Goal: Information Seeking & Learning: Learn about a topic

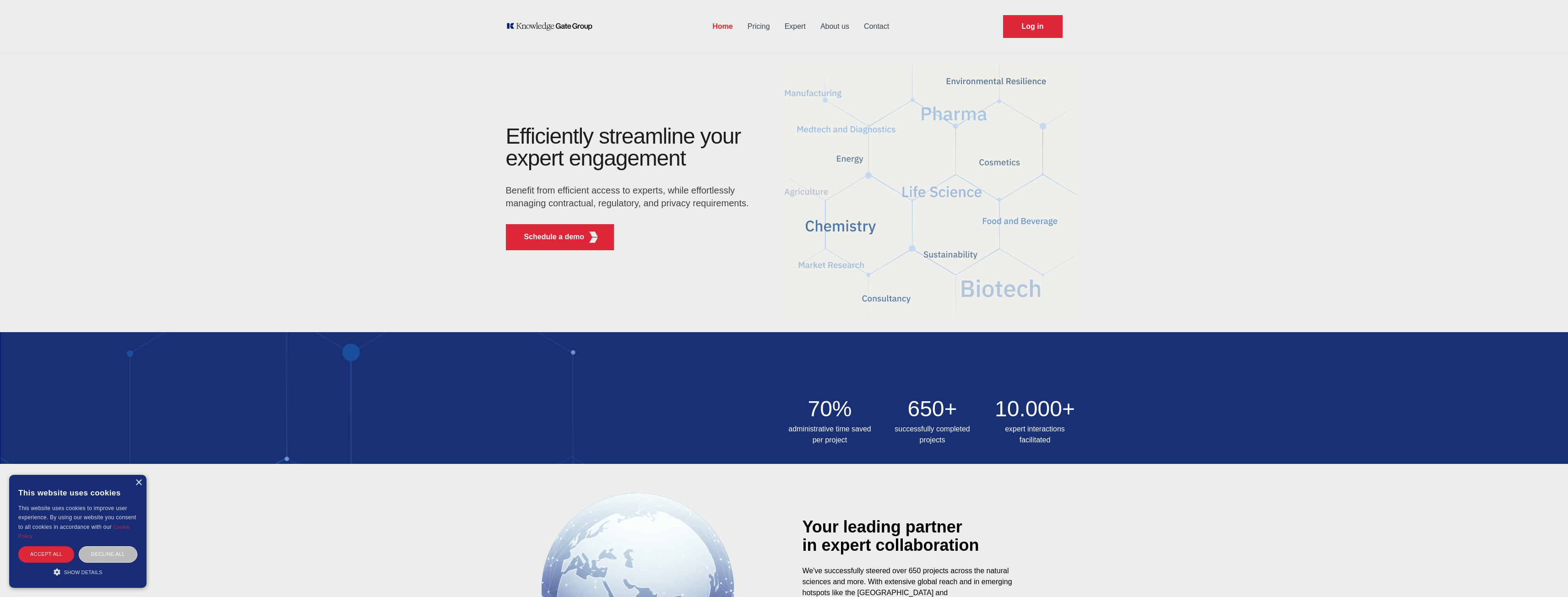
click at [767, 26] on link "Pricing" at bounding box center [759, 26] width 37 height 24
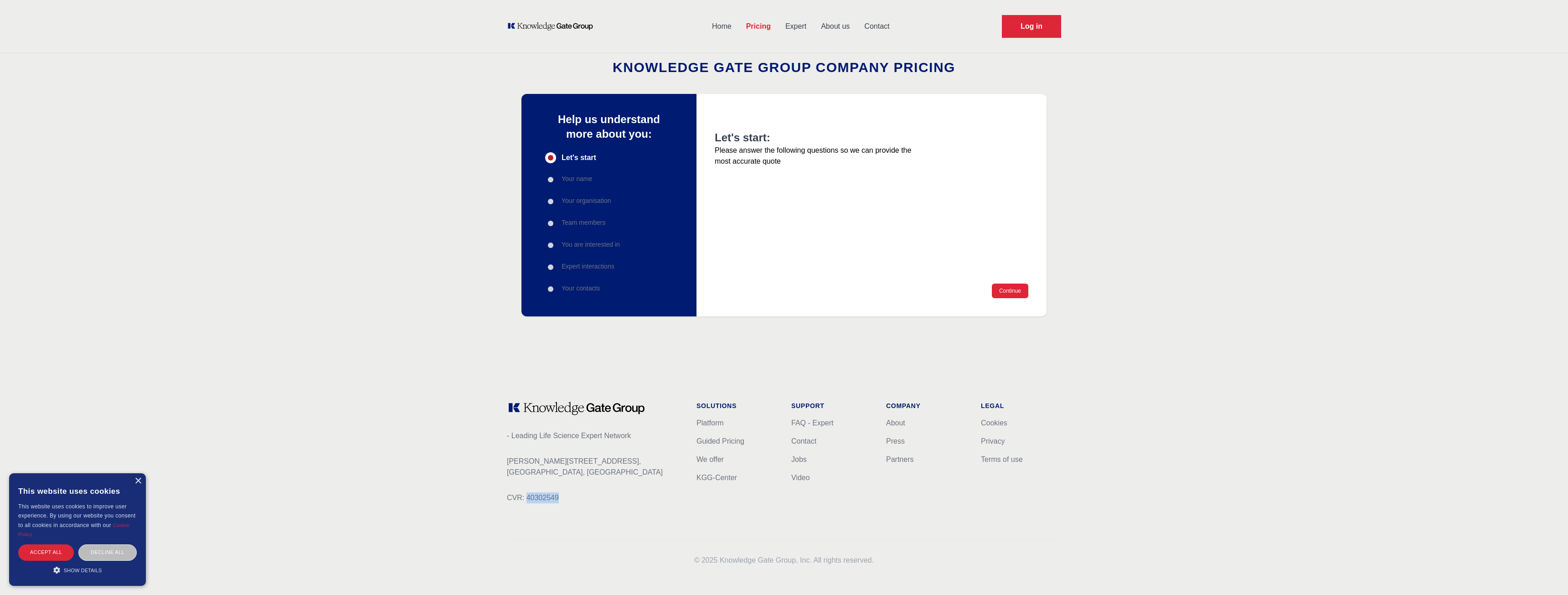
drag, startPoint x: 561, startPoint y: 500, endPoint x: 528, endPoint y: 503, distance: 33.1
click at [528, 503] on p "CVR: 40302549" at bounding box center [594, 498] width 175 height 11
copy p "40302549"
click at [793, 26] on link "Expert" at bounding box center [796, 26] width 35 height 24
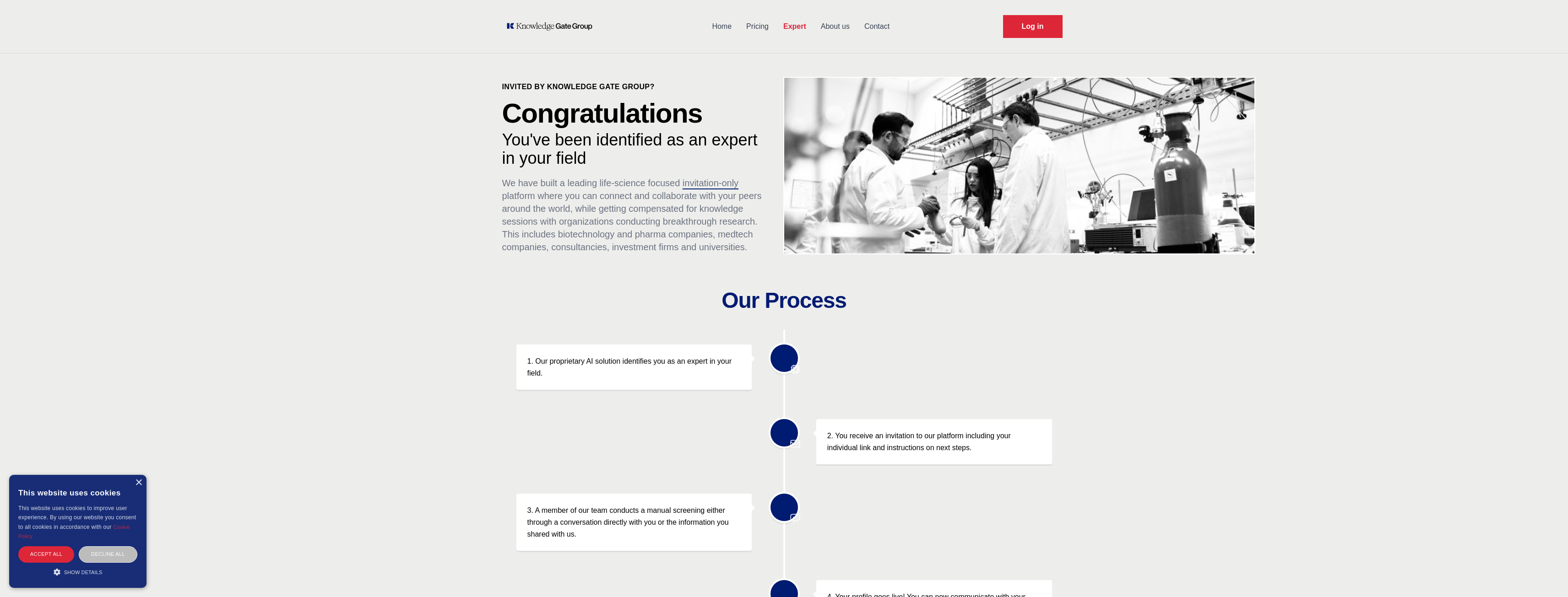
click at [726, 26] on link "Home" at bounding box center [722, 26] width 34 height 24
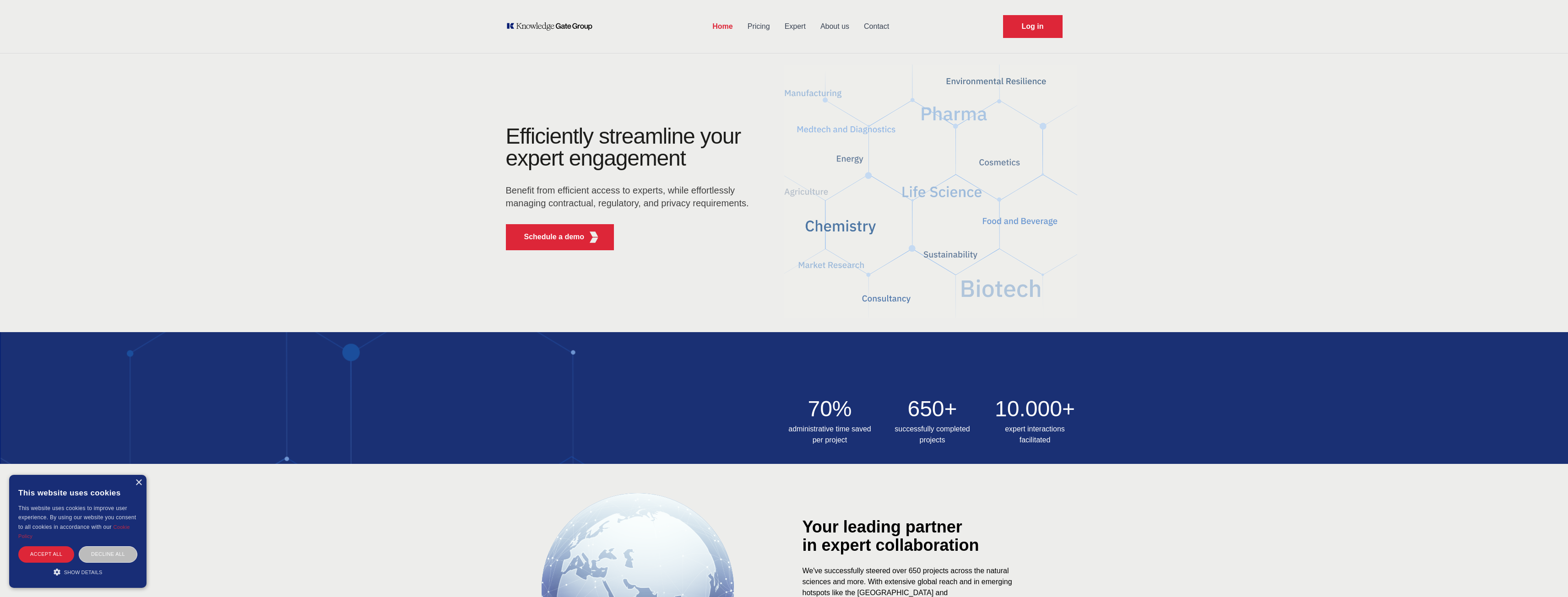
click at [799, 24] on link "Expert" at bounding box center [795, 26] width 36 height 24
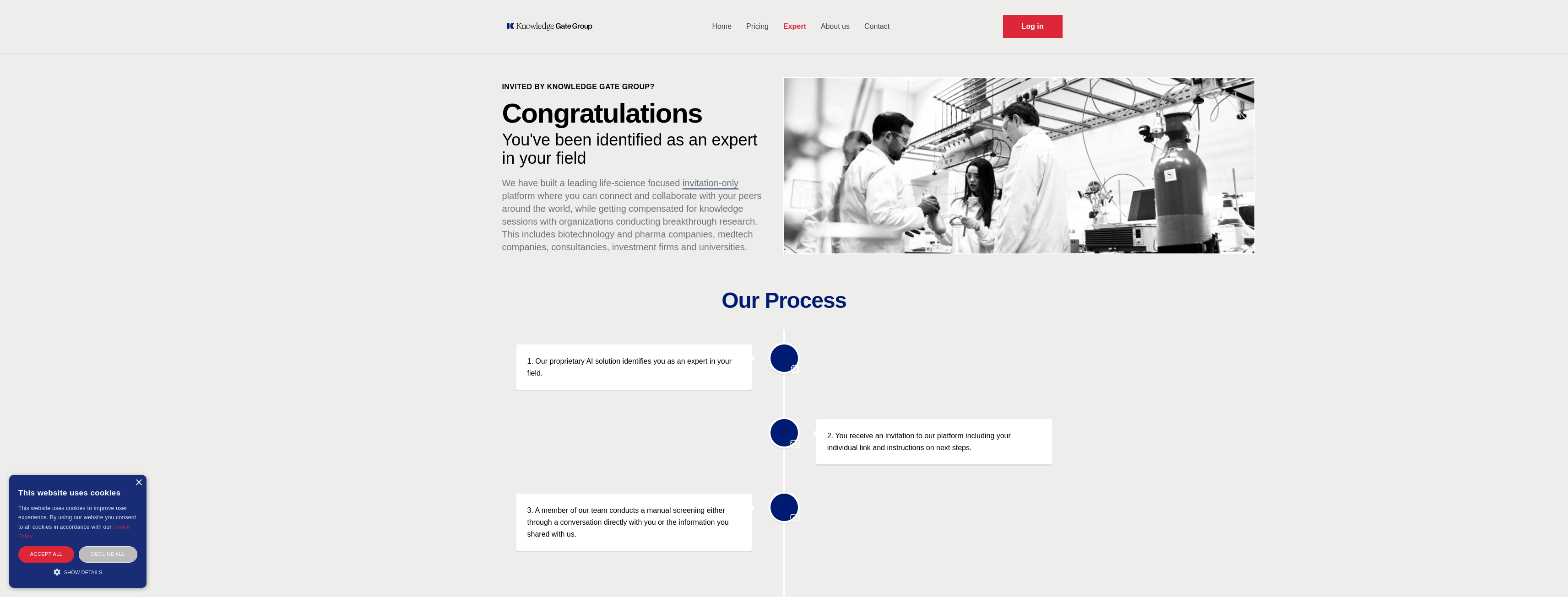
click at [830, 26] on link "About us" at bounding box center [835, 26] width 43 height 24
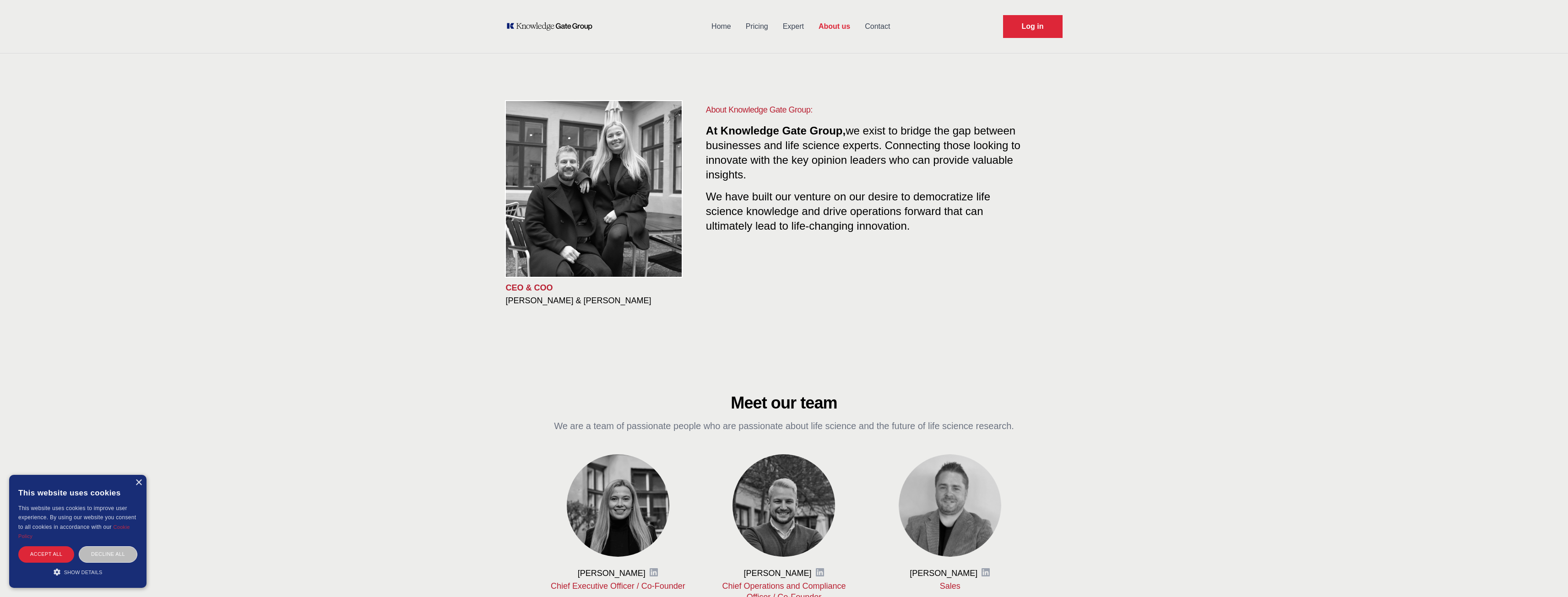
drag, startPoint x: 639, startPoint y: 302, endPoint x: 507, endPoint y: 307, distance: 132.1
click at [507, 307] on div "CEO & COO [PERSON_NAME] & [PERSON_NAME] About Knowledge Gate Group: At Knowledg…" at bounding box center [784, 205] width 586 height 291
drag, startPoint x: 861, startPoint y: 151, endPoint x: 973, endPoint y: 170, distance: 113.6
click at [973, 170] on p "At Knowledge Gate Group, we exist to bridge the gap between businesses and life…" at bounding box center [866, 153] width 320 height 59
click at [798, 22] on link "Expert" at bounding box center [793, 26] width 36 height 24
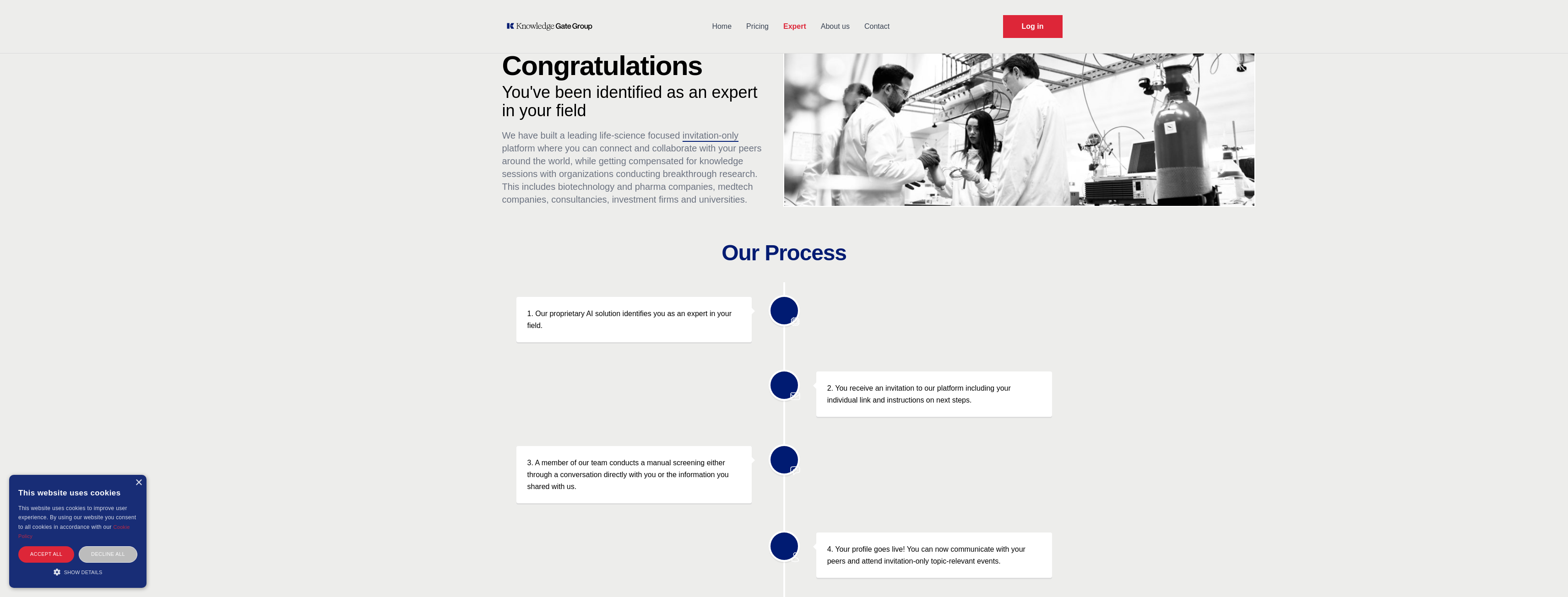
scroll to position [42, 0]
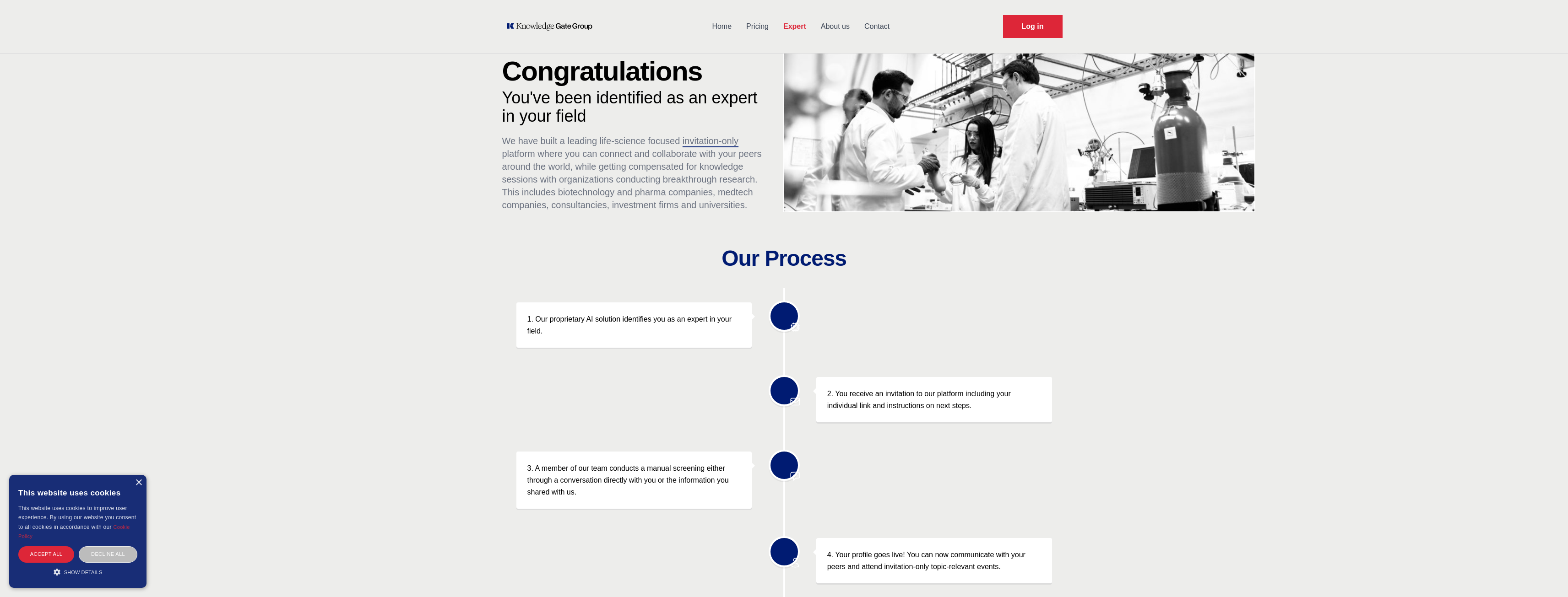
drag, startPoint x: 830, startPoint y: 30, endPoint x: 822, endPoint y: 41, distance: 13.6
click at [830, 29] on link "About us" at bounding box center [835, 26] width 43 height 24
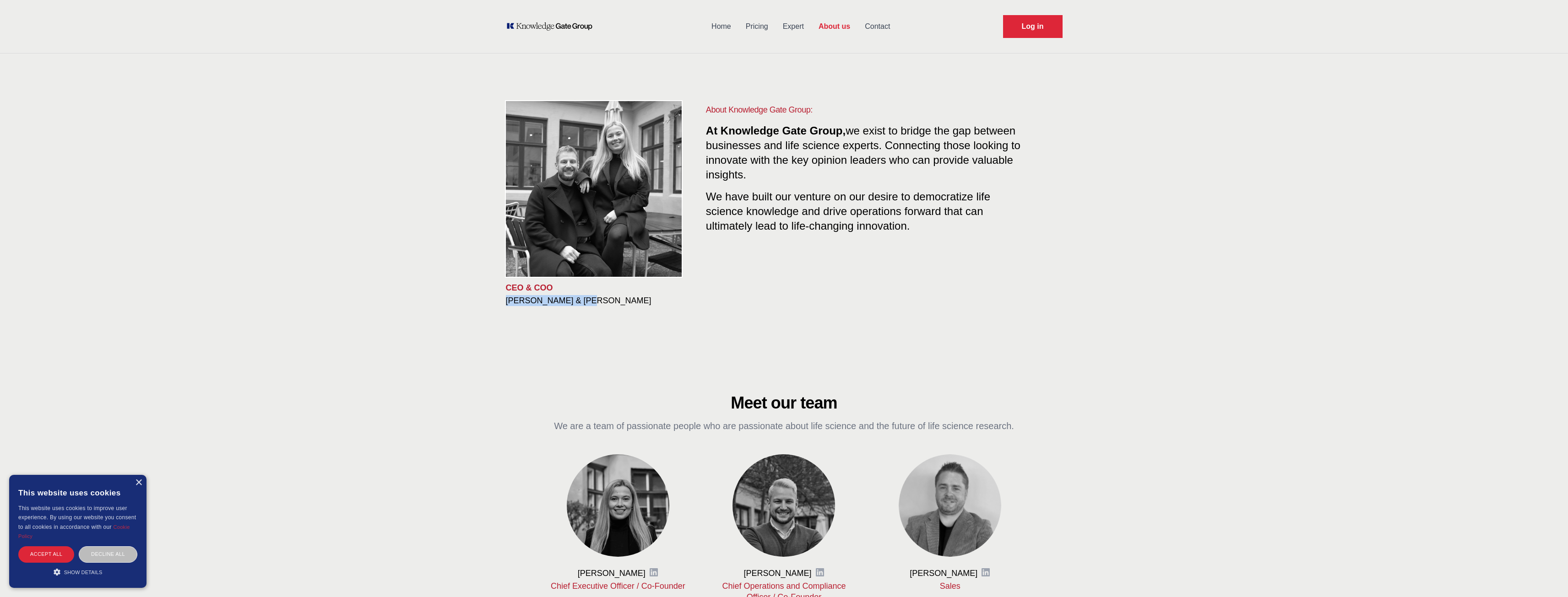
drag, startPoint x: 500, startPoint y: 301, endPoint x: 574, endPoint y: 303, distance: 74.0
click at [574, 303] on div "CEO & COO [PERSON_NAME] & [PERSON_NAME] About Knowledge Gate Group: At Knowledg…" at bounding box center [784, 205] width 586 height 291
copy h3 "[PERSON_NAME]"
drag, startPoint x: 662, startPoint y: 307, endPoint x: 637, endPoint y: 303, distance: 25.3
click at [661, 307] on div "CEO & COO [PERSON_NAME] & [PERSON_NAME] About Knowledge Gate Group: At Knowledg…" at bounding box center [784, 205] width 586 height 291
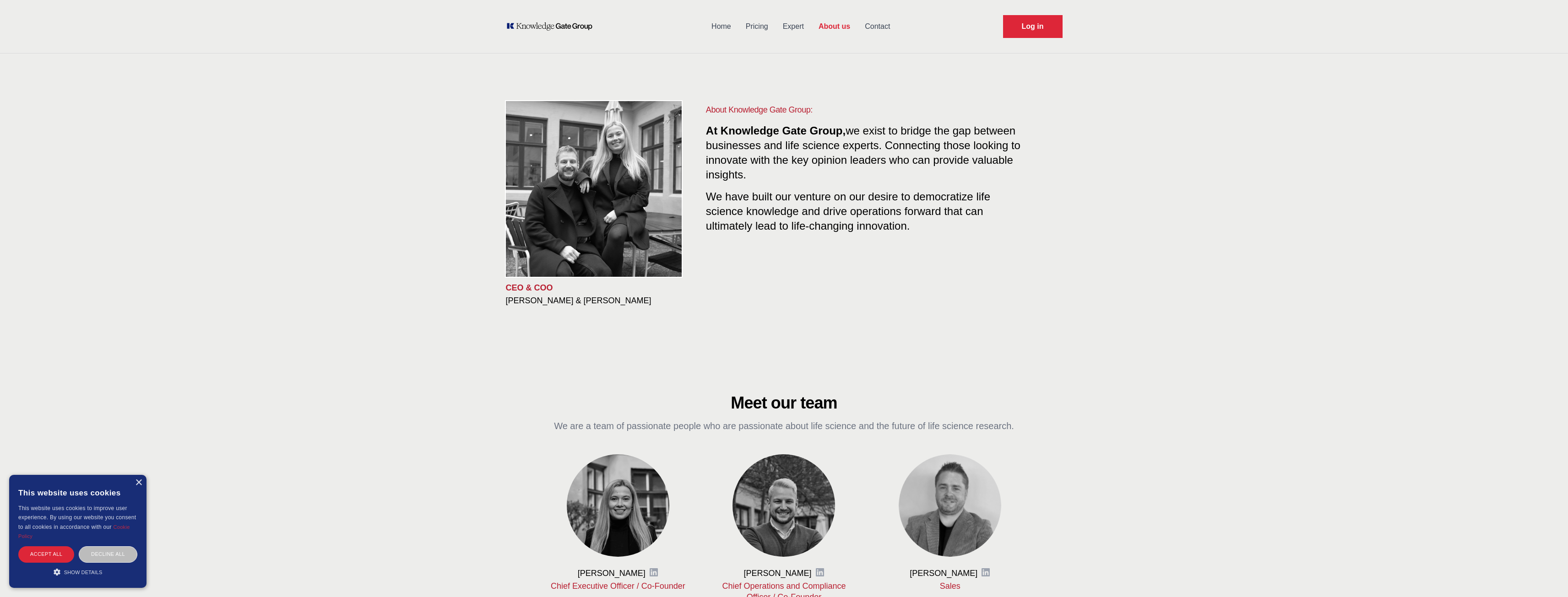
drag, startPoint x: 639, startPoint y: 302, endPoint x: 586, endPoint y: 299, distance: 53.1
click at [586, 299] on h3 "[PERSON_NAME] & [PERSON_NAME]" at bounding box center [599, 301] width 186 height 11
copy h3 "[PERSON_NAME]"
